Goal: Find specific page/section: Find specific page/section

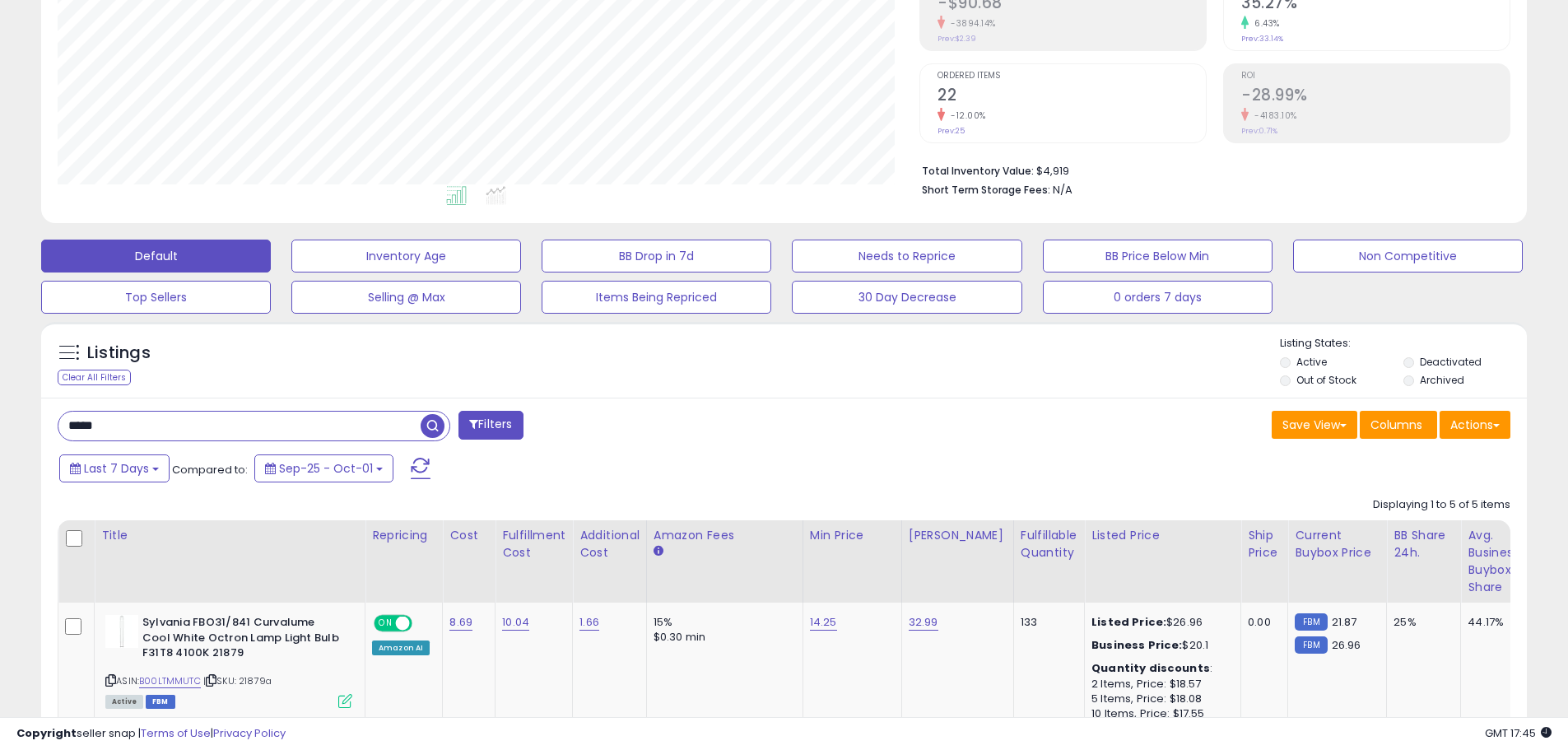
scroll to position [277, 0]
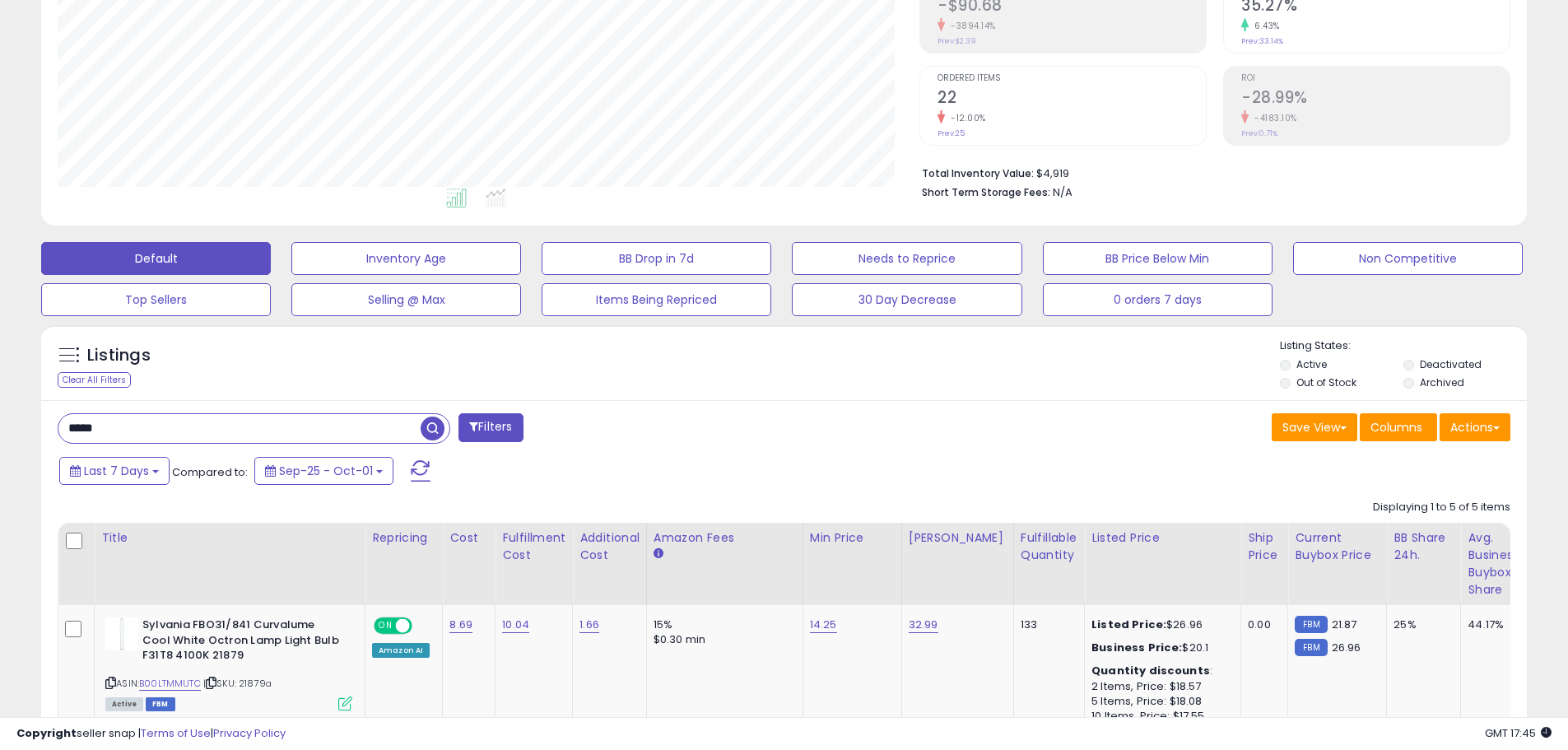
drag, startPoint x: 126, startPoint y: 422, endPoint x: 0, endPoint y: 445, distance: 128.1
click at [0, 445] on div "**********" at bounding box center [784, 586] width 1568 height 1619
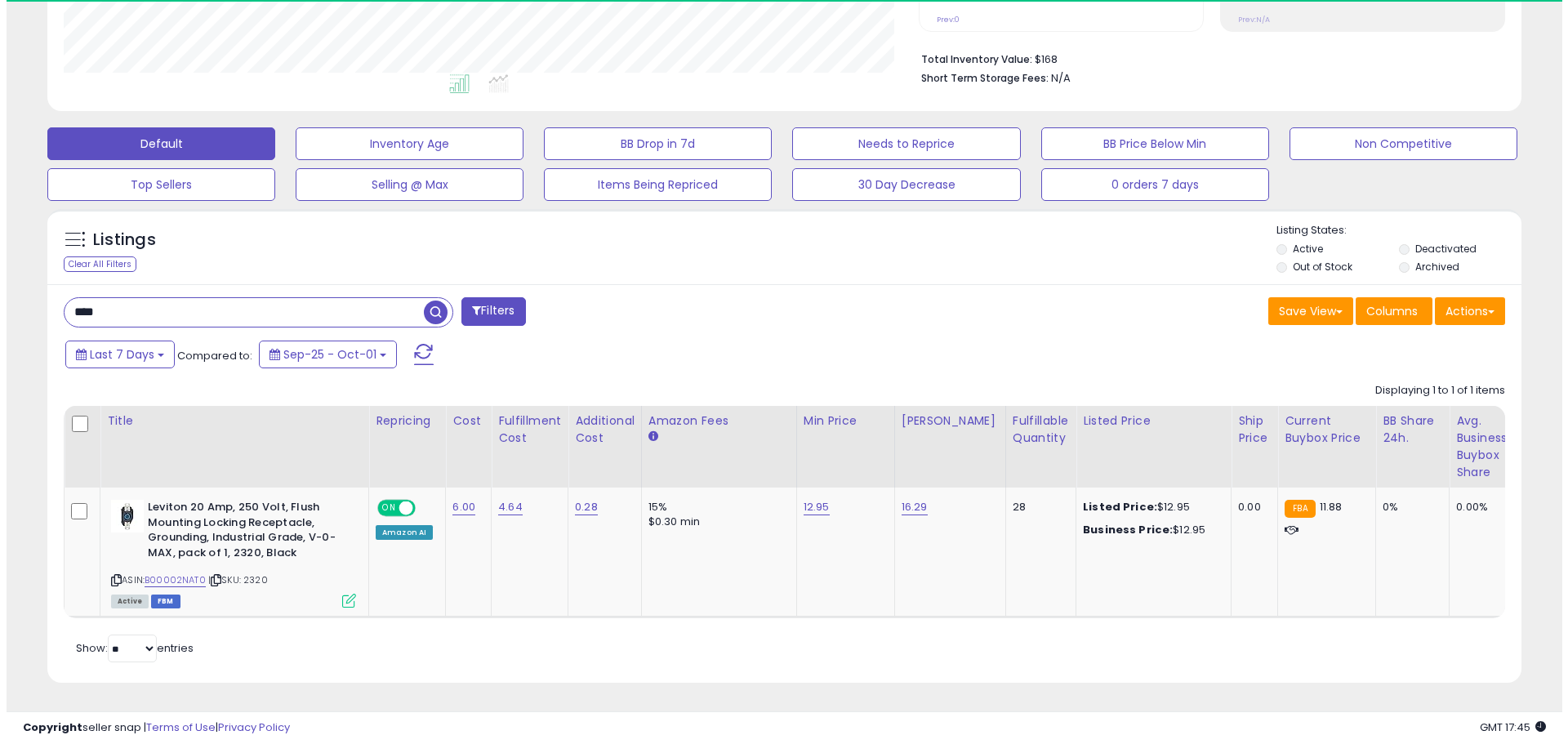
scroll to position [335, 856]
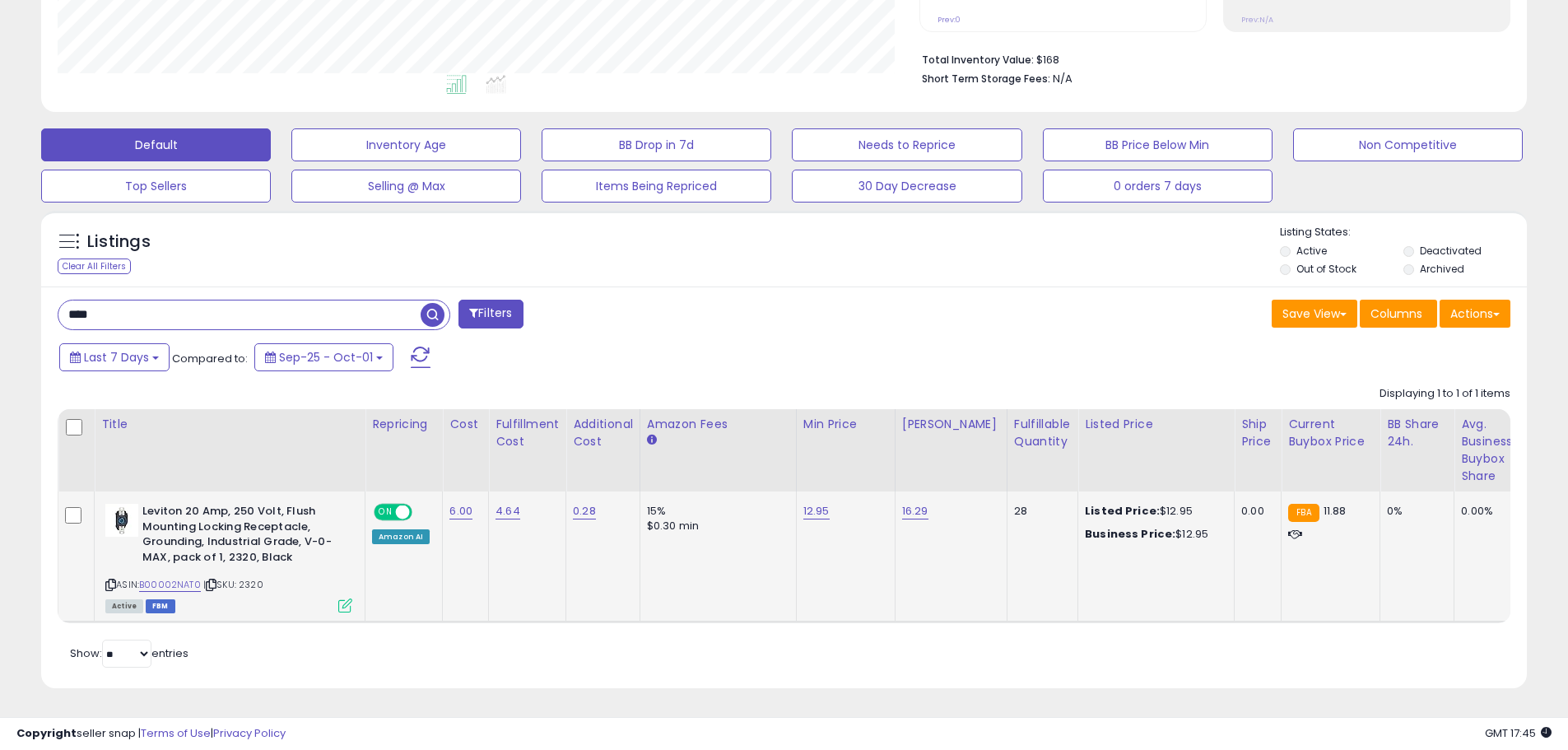
click at [343, 598] on icon at bounding box center [345, 605] width 14 height 14
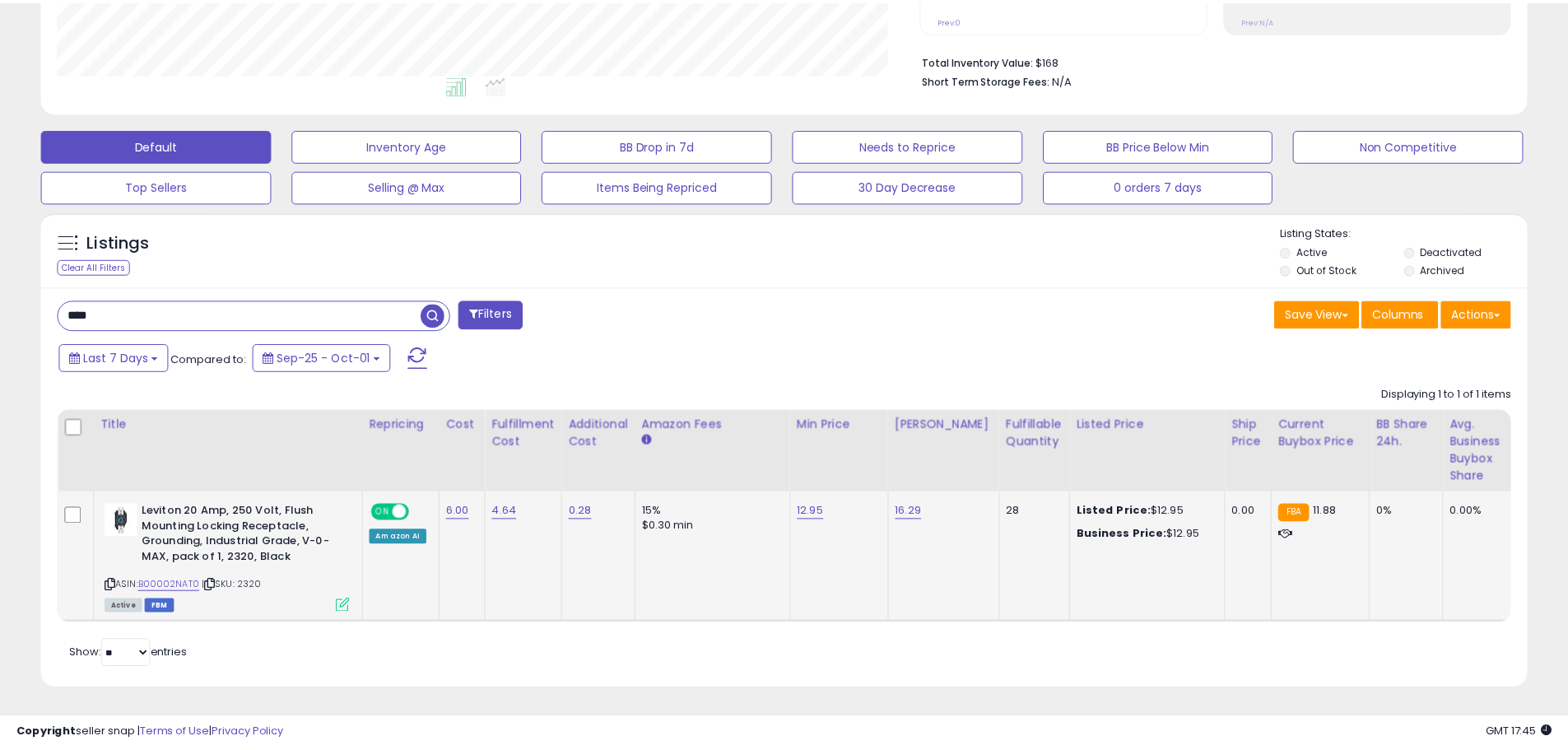
scroll to position [337, 869]
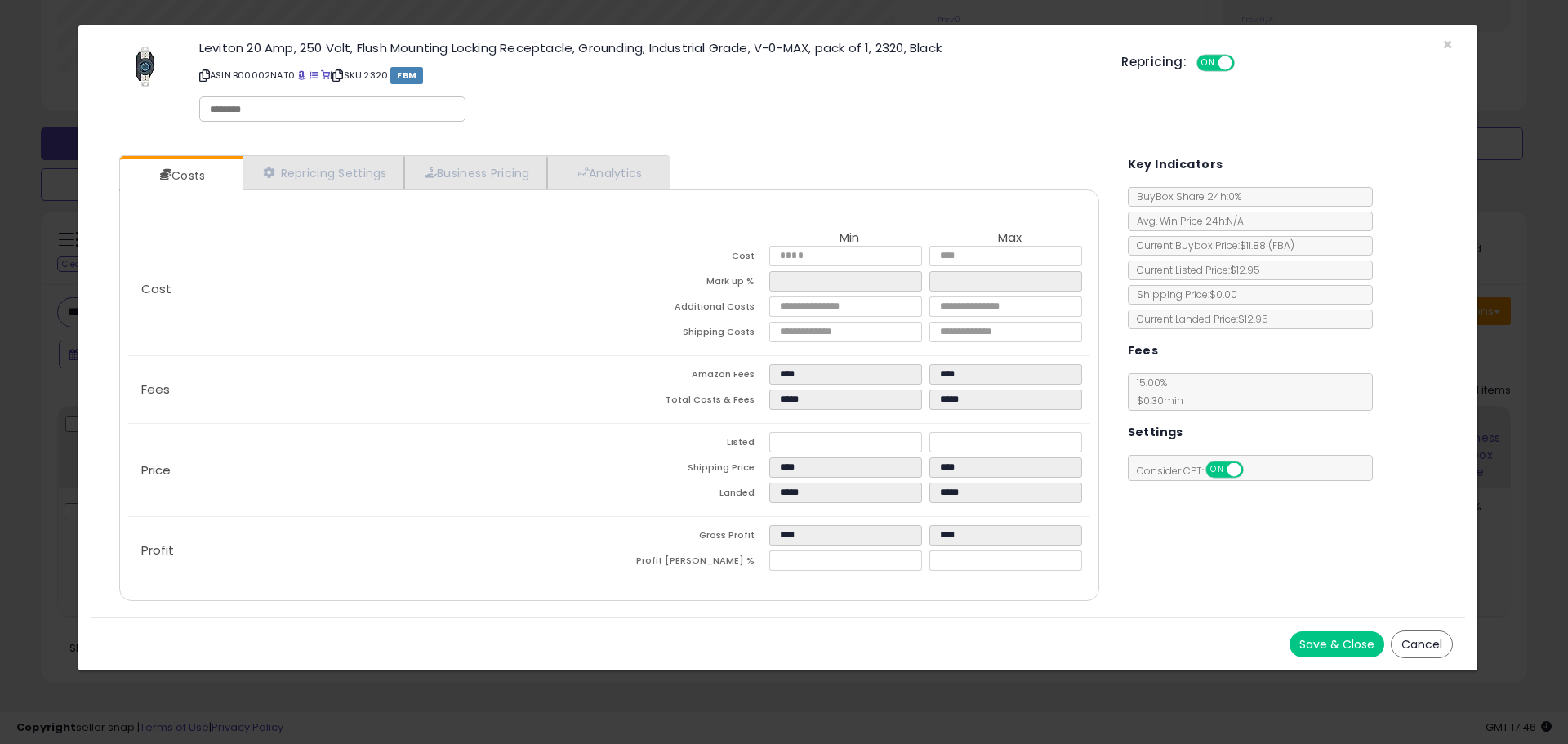
click at [1420, 645] on button "Cancel" at bounding box center [1422, 644] width 62 height 28
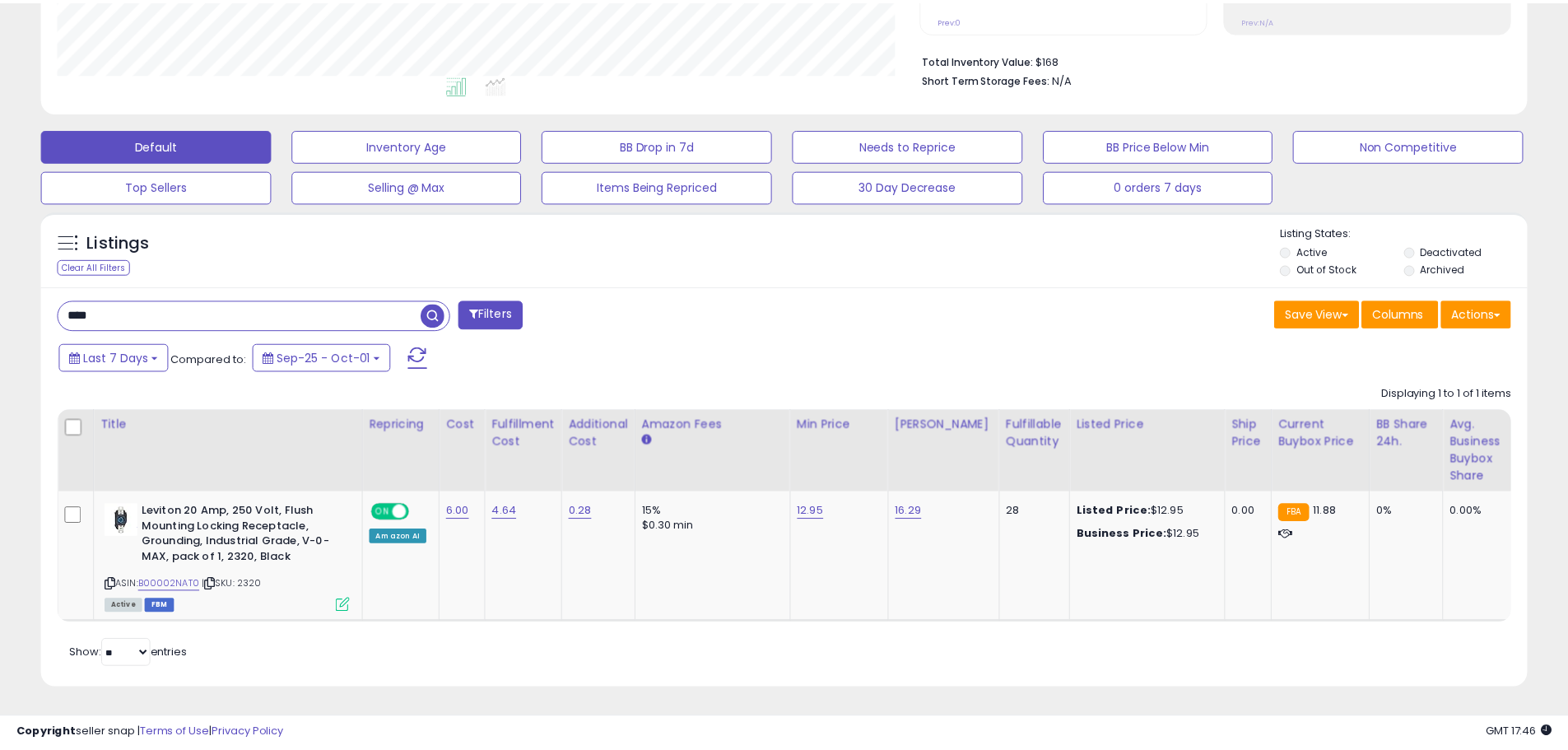
scroll to position [822607, 822072]
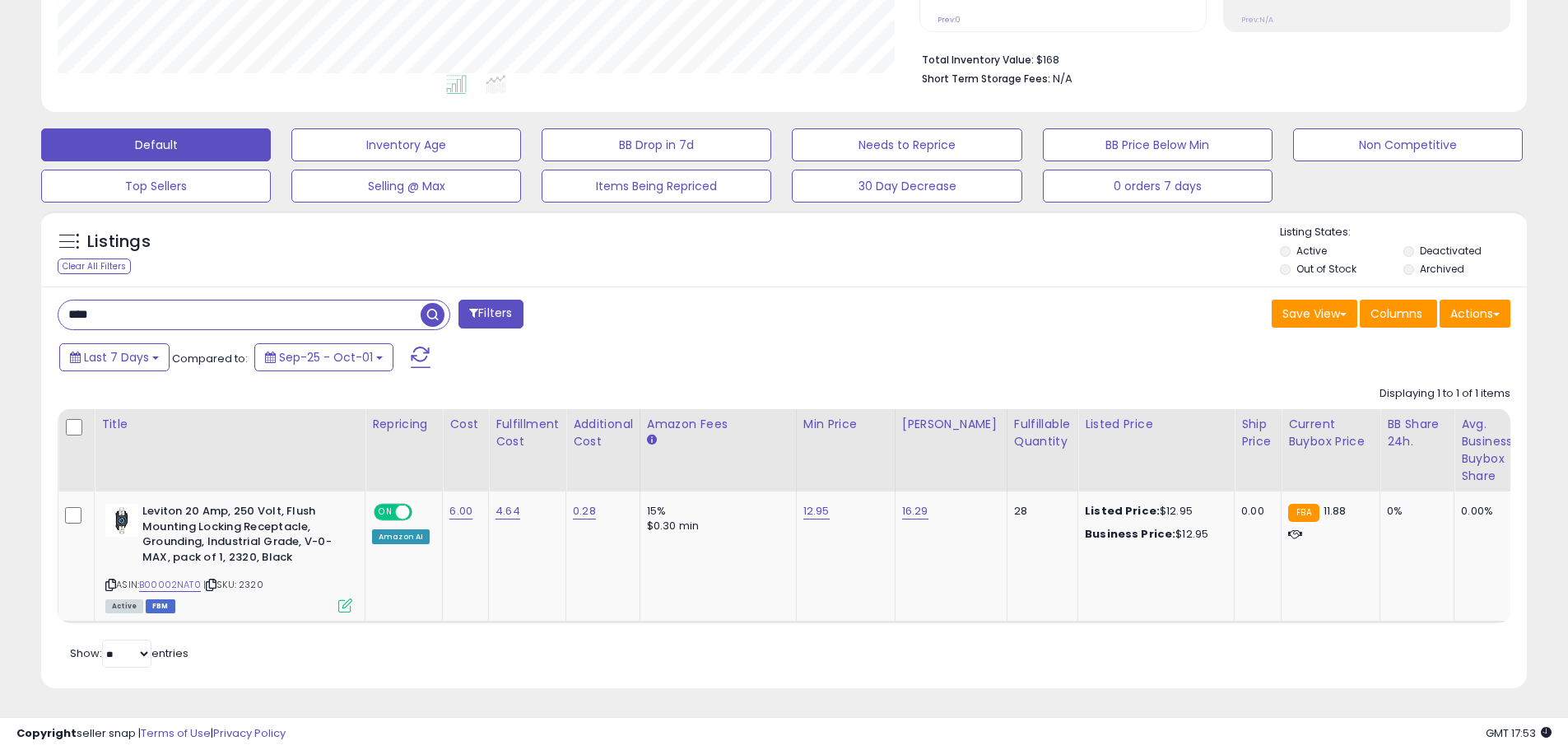
drag, startPoint x: 244, startPoint y: 295, endPoint x: 24, endPoint y: 303, distance: 220.1
click at [24, 303] on div "**********" at bounding box center [783, 193] width 1551 height 1028
type input "********"
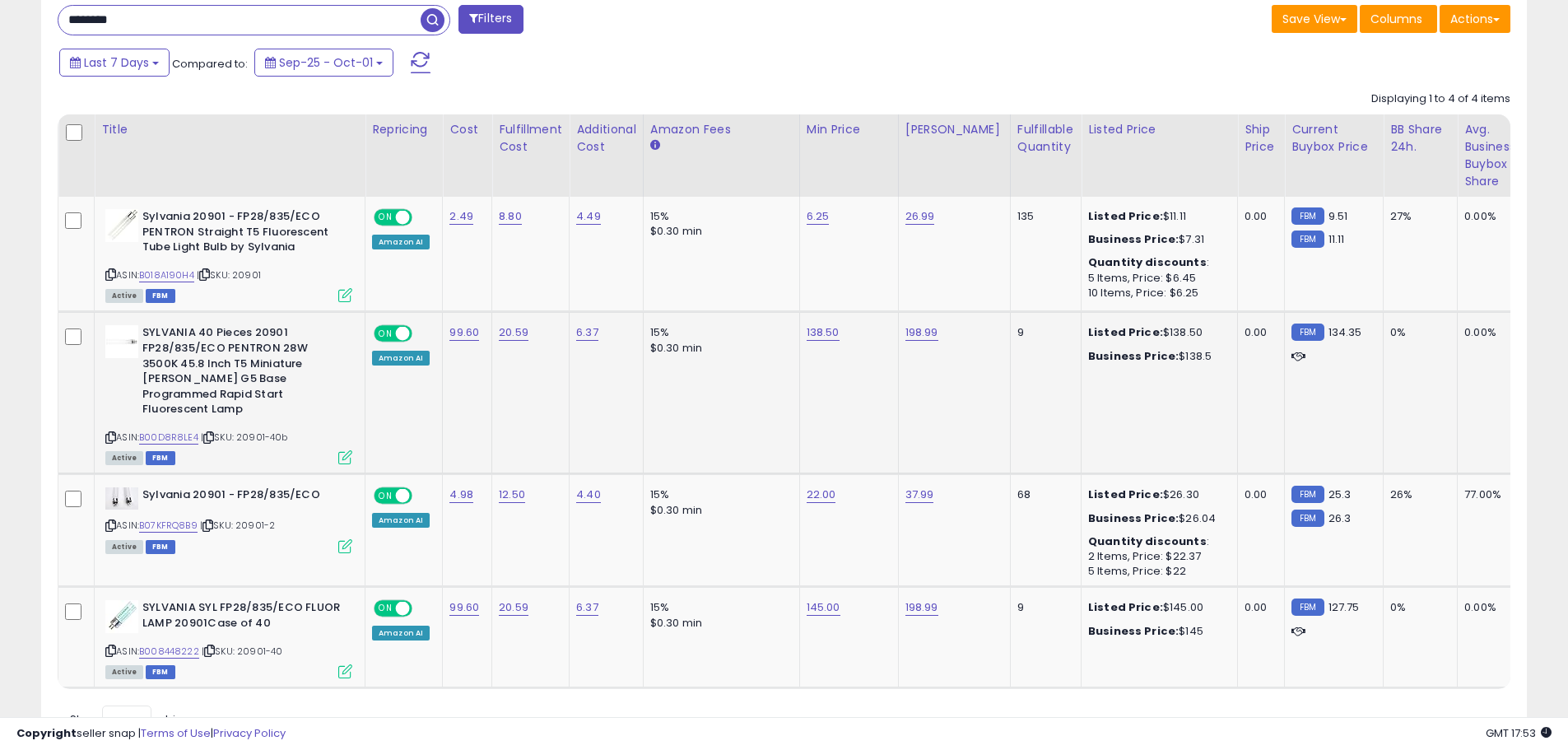
scroll to position [748, 0]
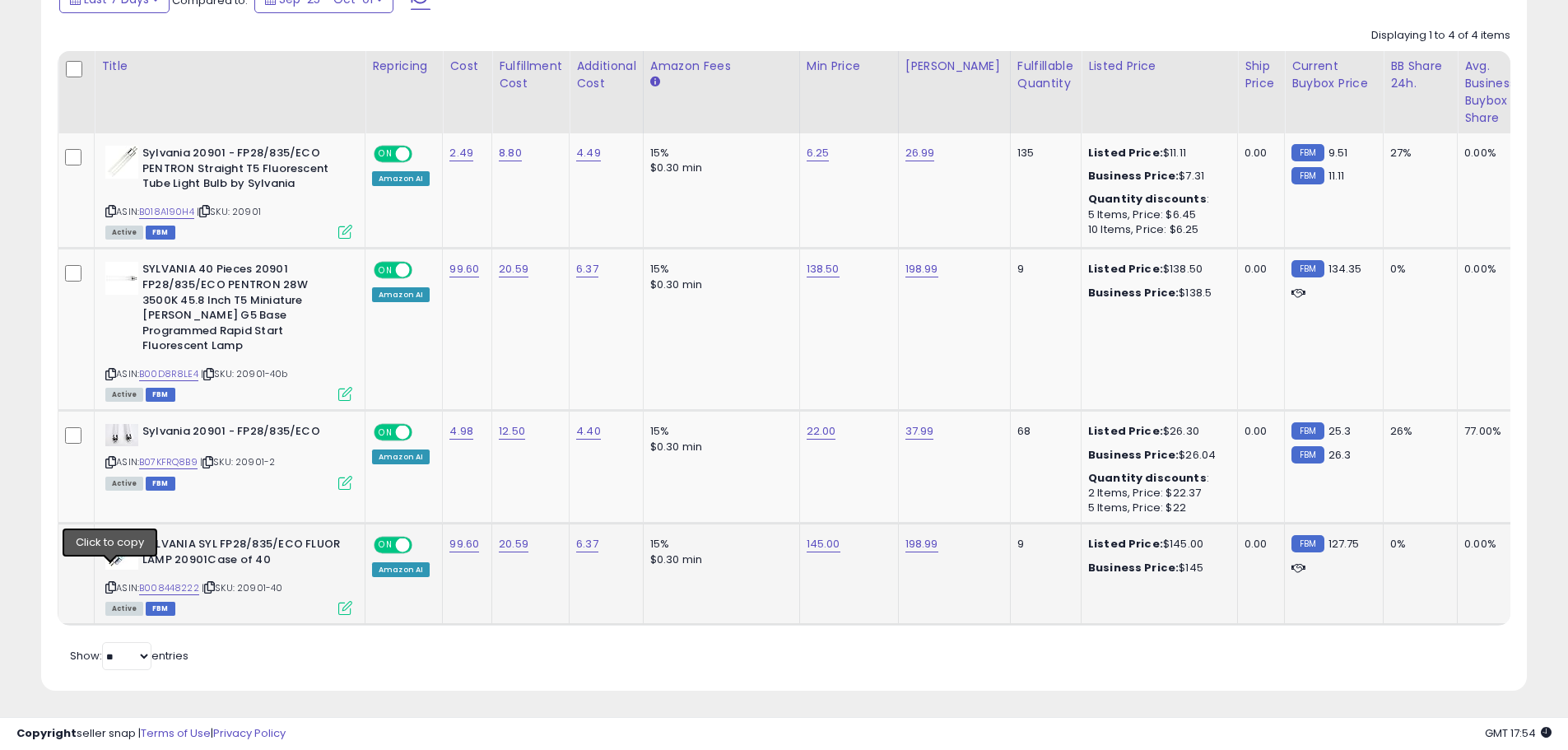
click at [112, 583] on icon at bounding box center [111, 587] width 11 height 9
click at [115, 370] on icon at bounding box center [111, 374] width 11 height 9
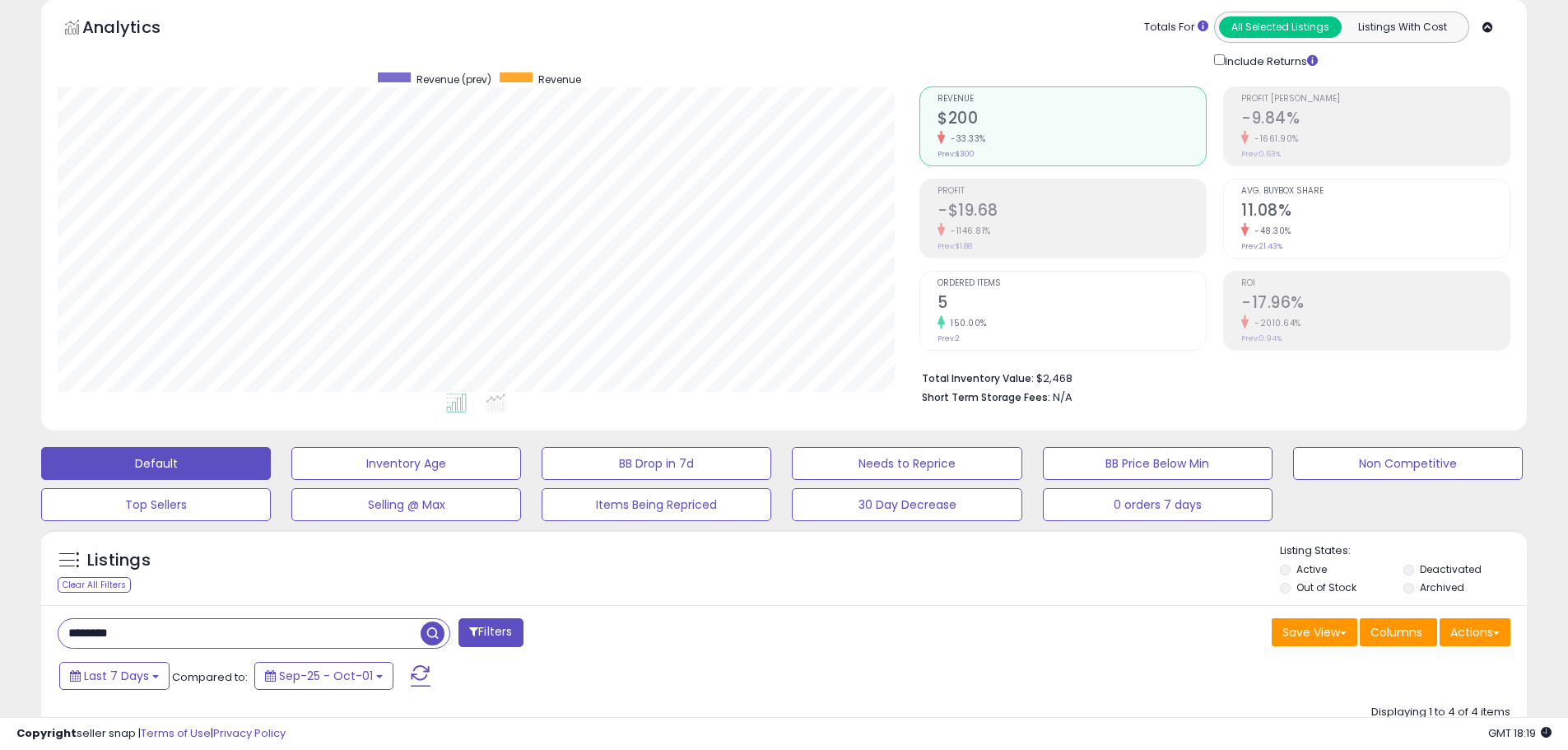
scroll to position [0, 0]
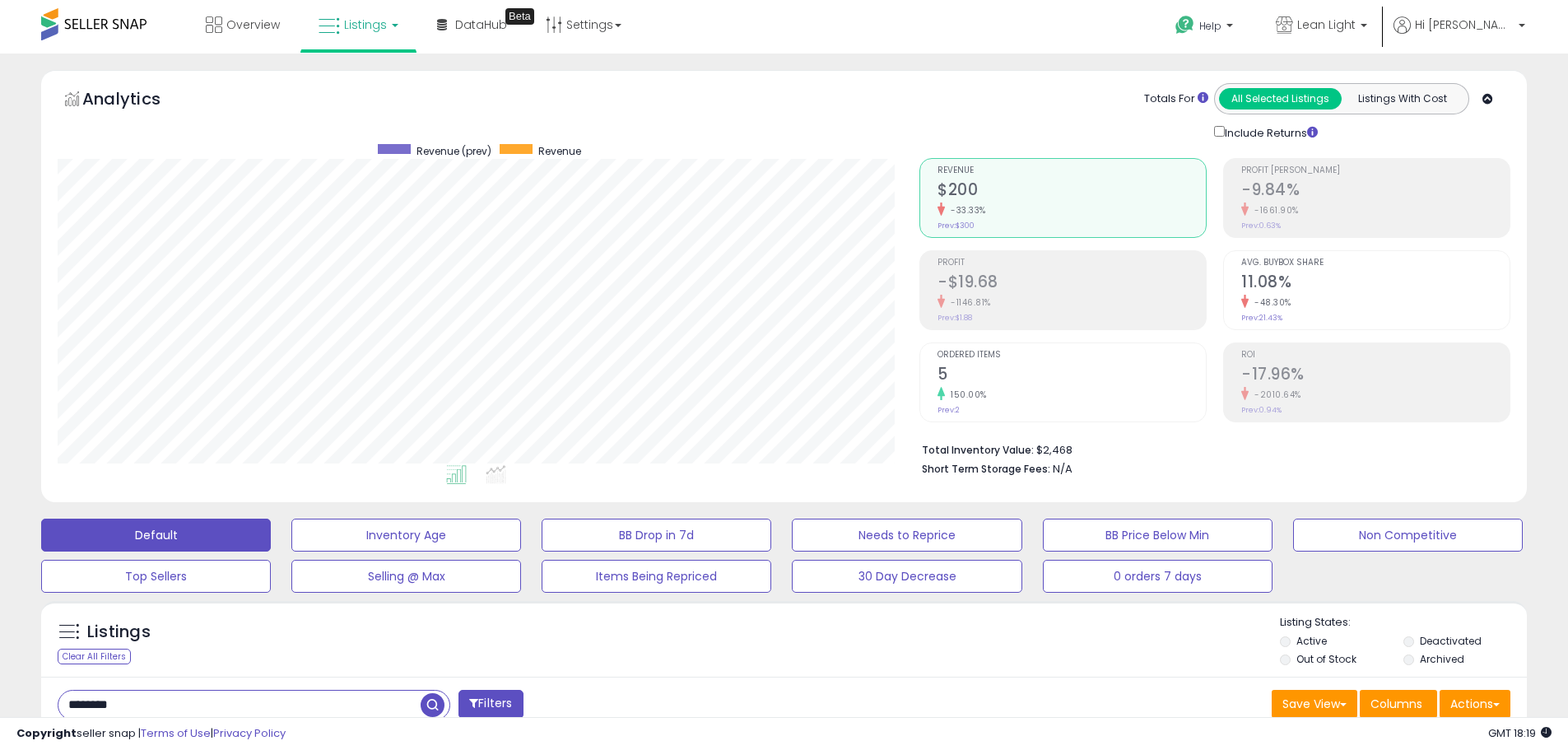
click at [388, 29] on link "Listings" at bounding box center [358, 24] width 105 height 49
click at [369, 141] on icon at bounding box center [373, 144] width 87 height 25
